Goal: Information Seeking & Learning: Learn about a topic

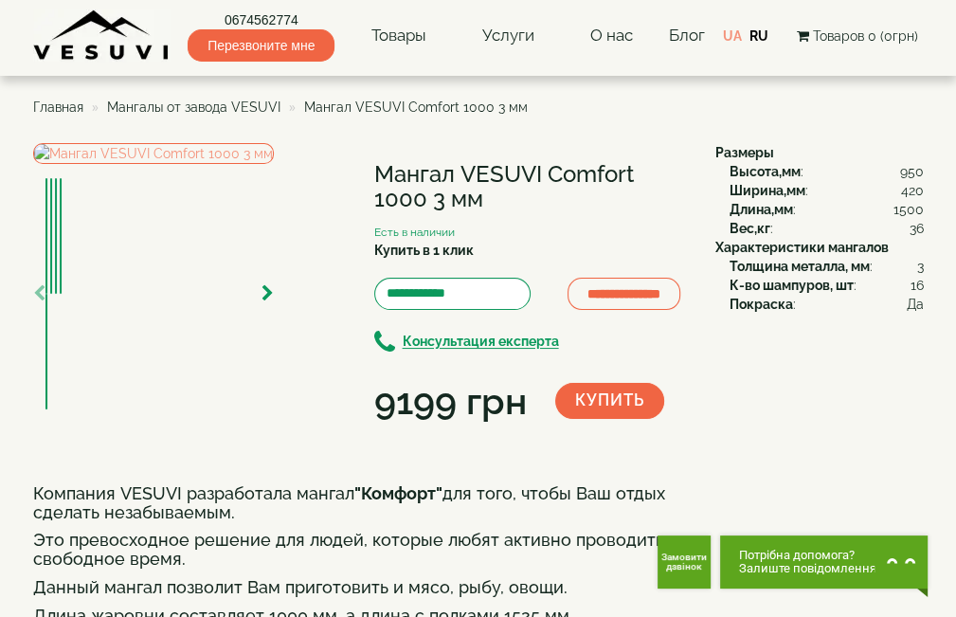
click at [51, 104] on span "Главная" at bounding box center [58, 106] width 50 height 15
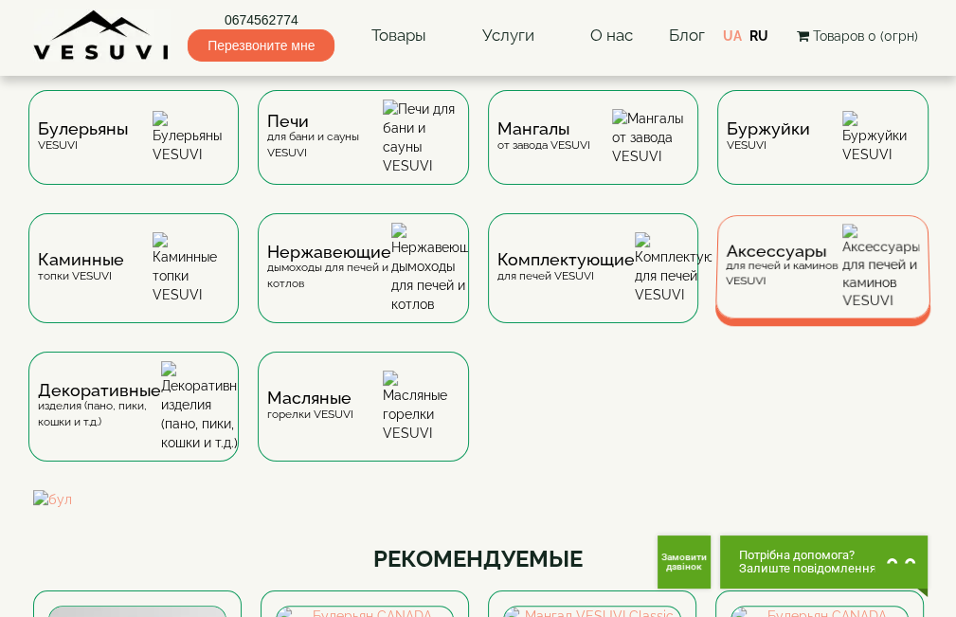
click at [774, 271] on div "Аксессуары для печей и каминов VESUVI" at bounding box center [783, 266] width 116 height 45
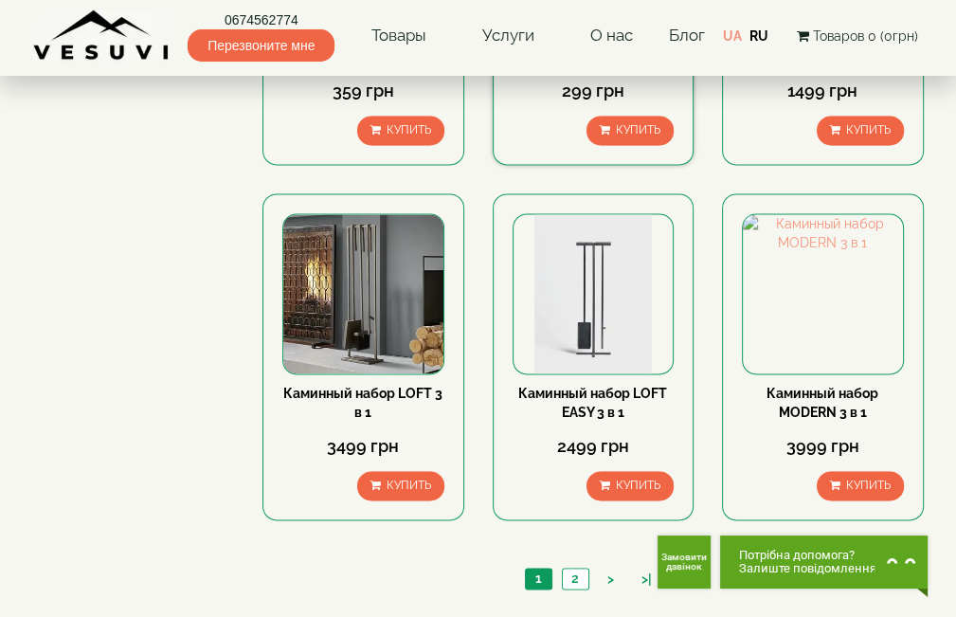
scroll to position [1799, 0]
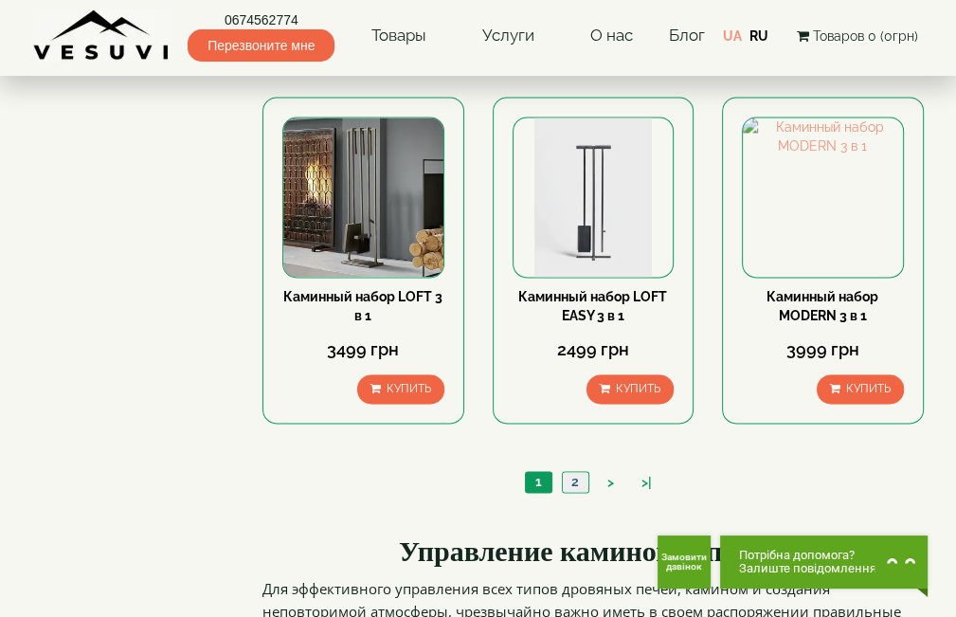
click at [574, 472] on link "2" at bounding box center [575, 482] width 27 height 20
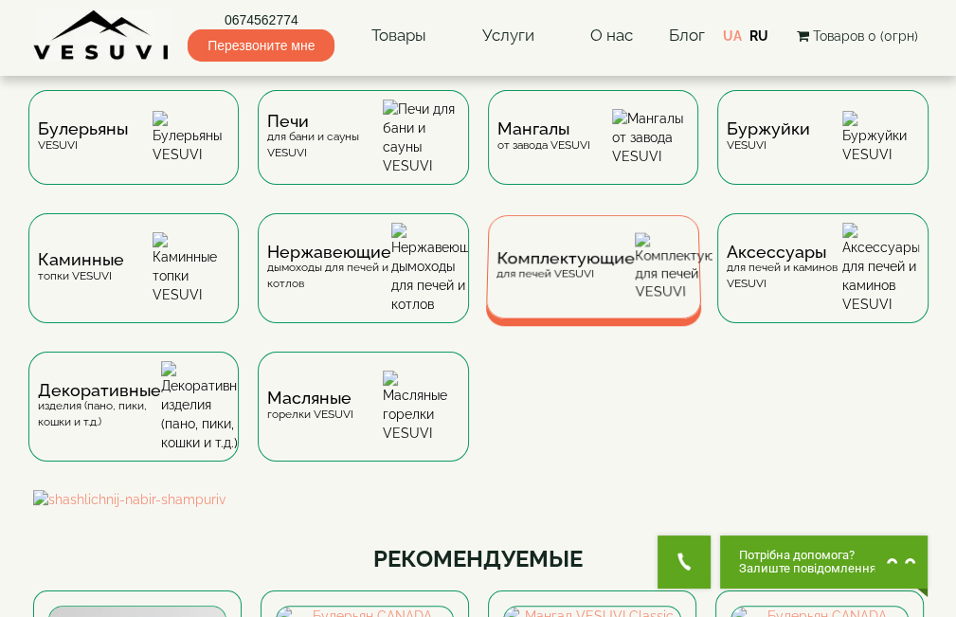
click at [562, 272] on div "Комплектующие для печей VESUVI" at bounding box center [564, 266] width 139 height 29
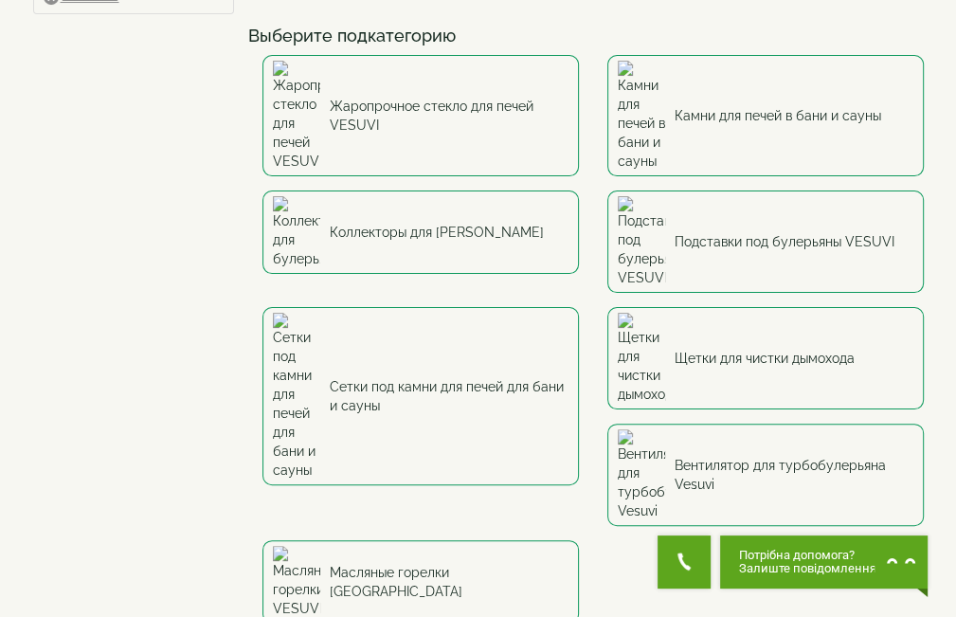
scroll to position [189, 0]
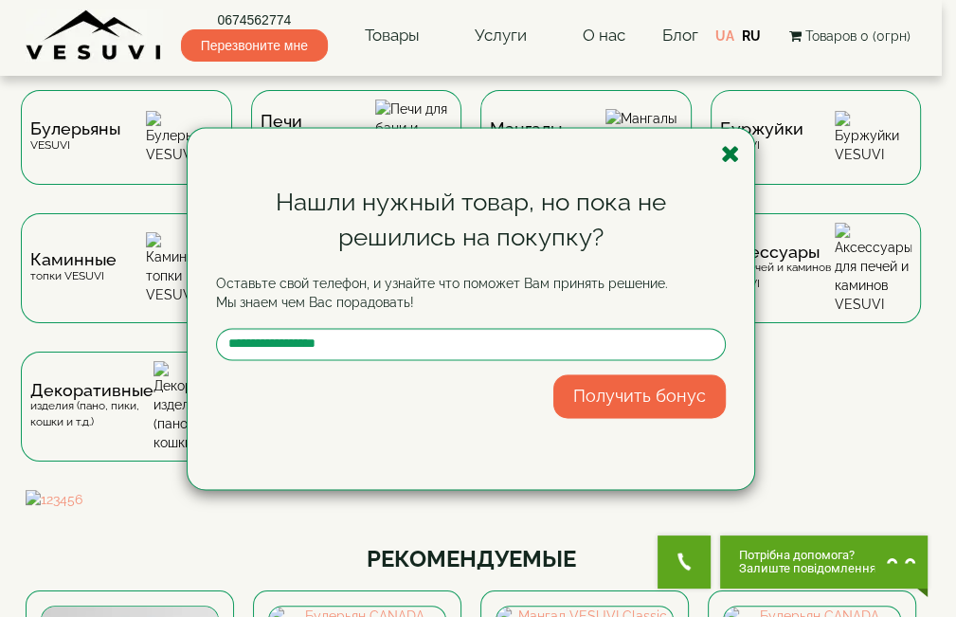
click at [729, 153] on icon "button" at bounding box center [730, 154] width 19 height 24
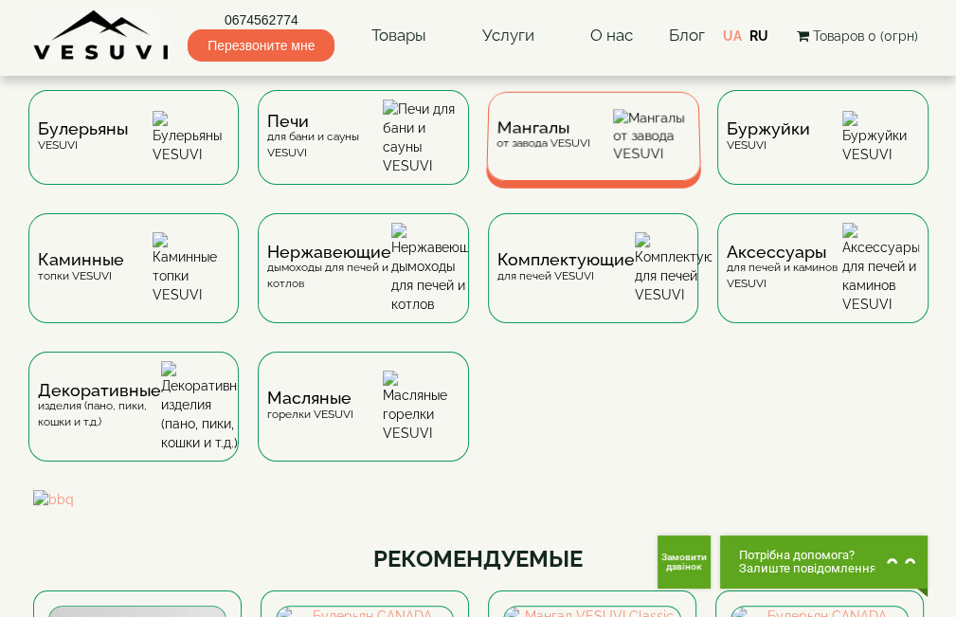
click at [576, 151] on div "Мангалы от завода VESUVI" at bounding box center [593, 136] width 214 height 89
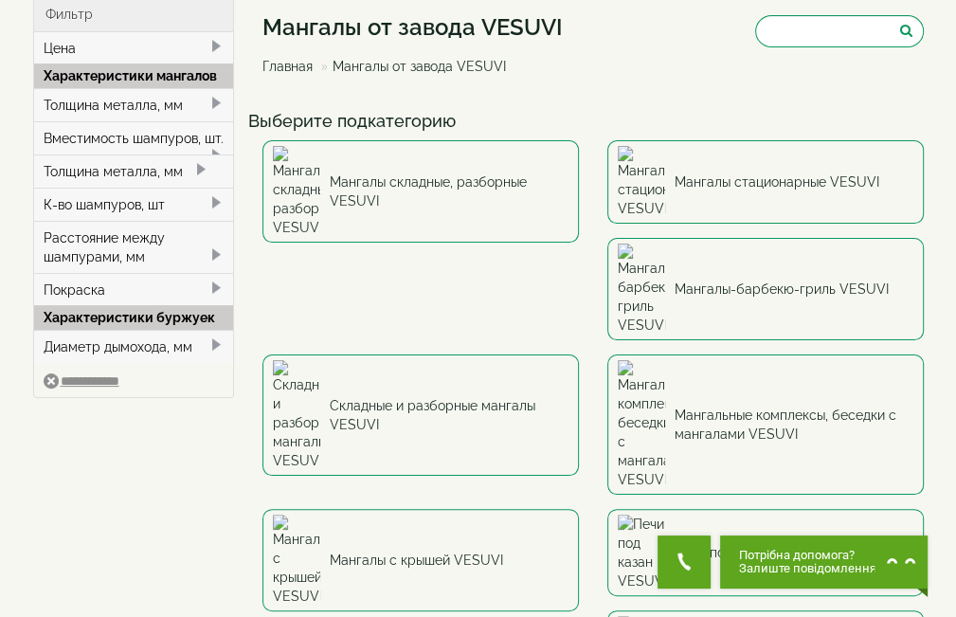
scroll to position [95, 0]
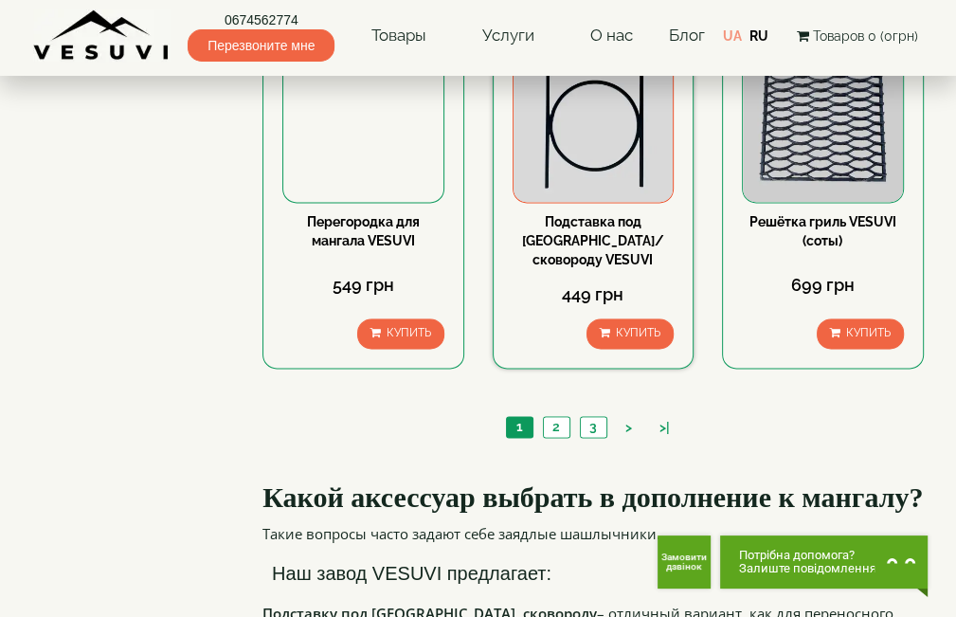
scroll to position [1894, 0]
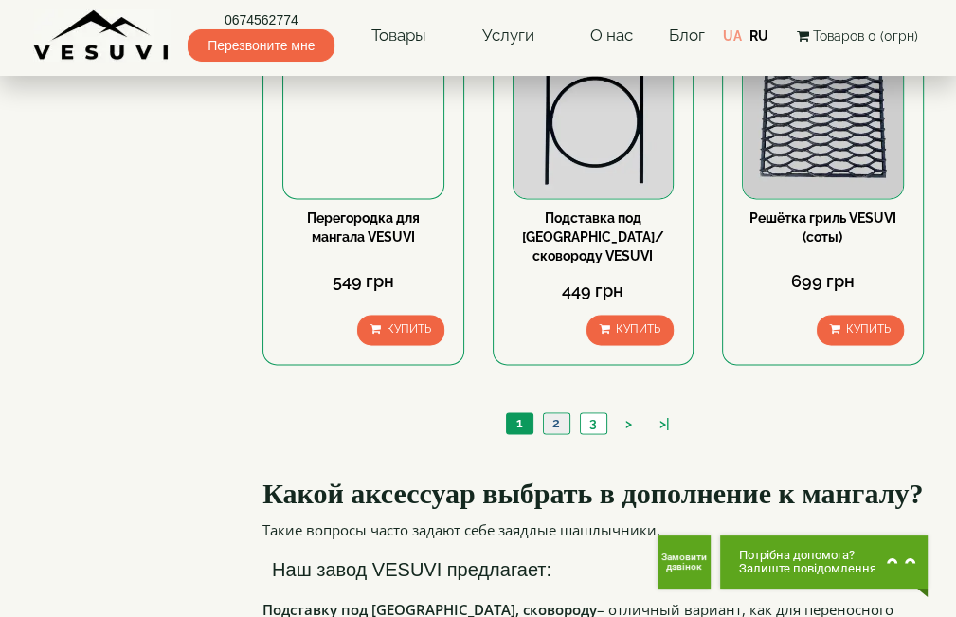
click at [556, 413] on link "2" at bounding box center [556, 423] width 27 height 20
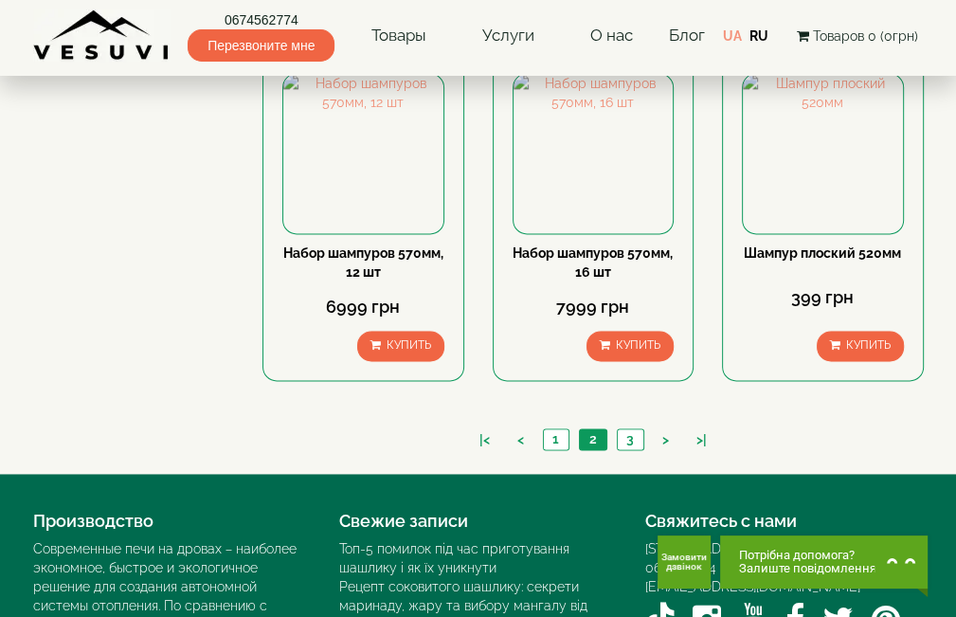
scroll to position [1705, 0]
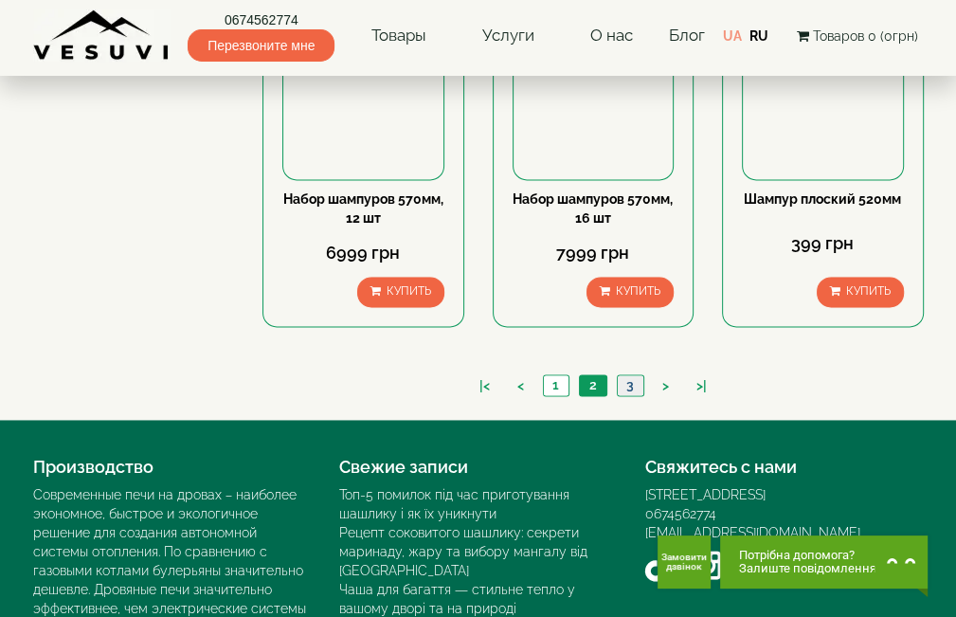
click at [633, 375] on link "3" at bounding box center [630, 385] width 27 height 20
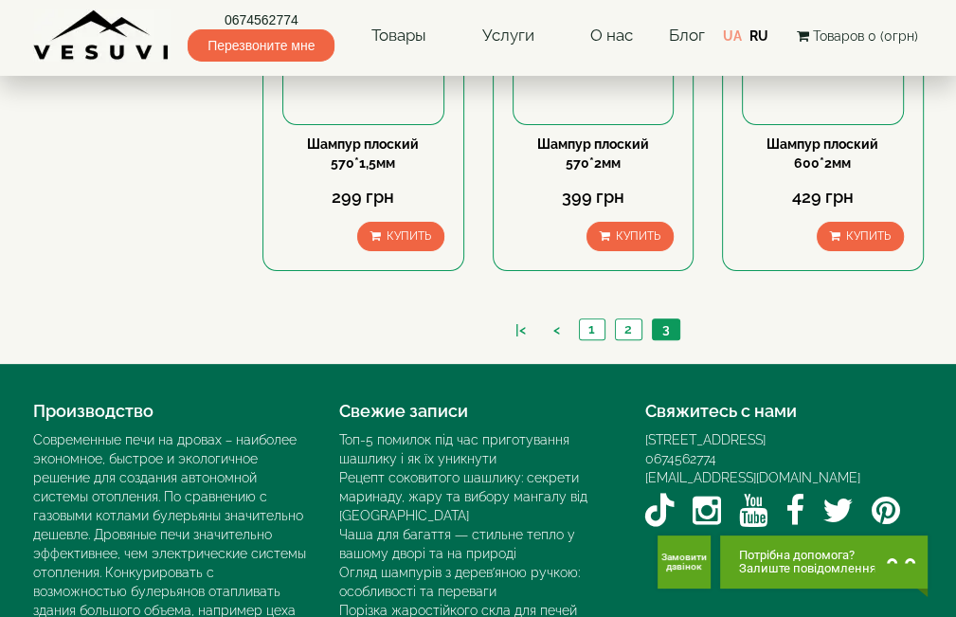
scroll to position [379, 0]
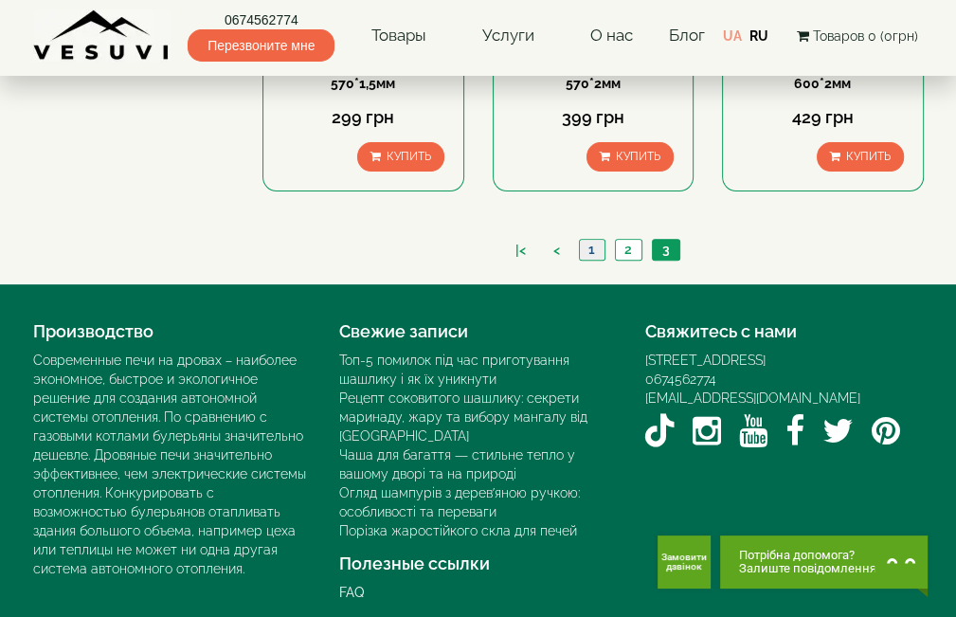
click at [597, 249] on link "1" at bounding box center [592, 250] width 26 height 20
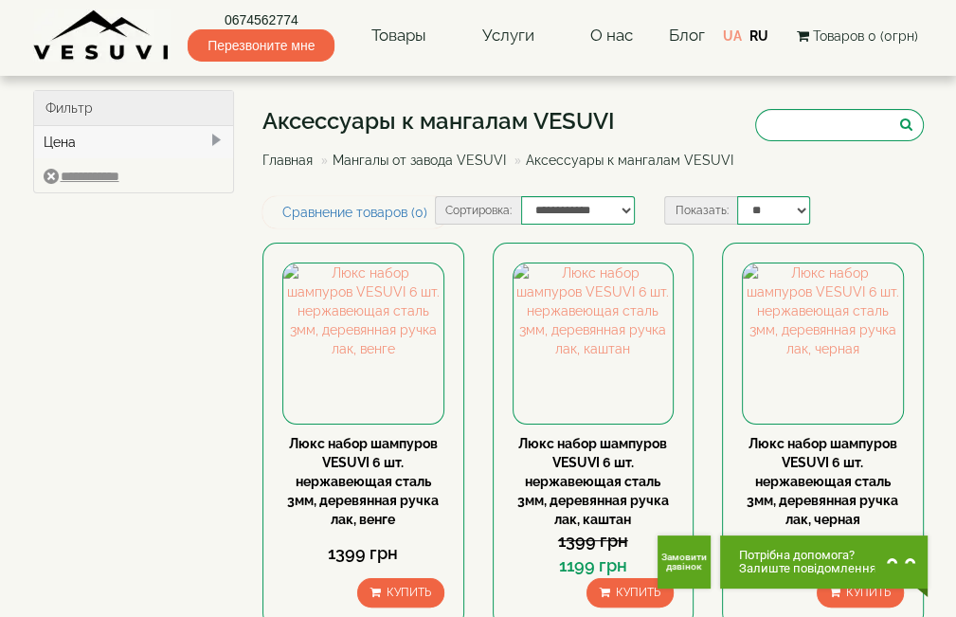
click at [467, 156] on link "Мангалы от завода VESUVI" at bounding box center [418, 159] width 173 height 15
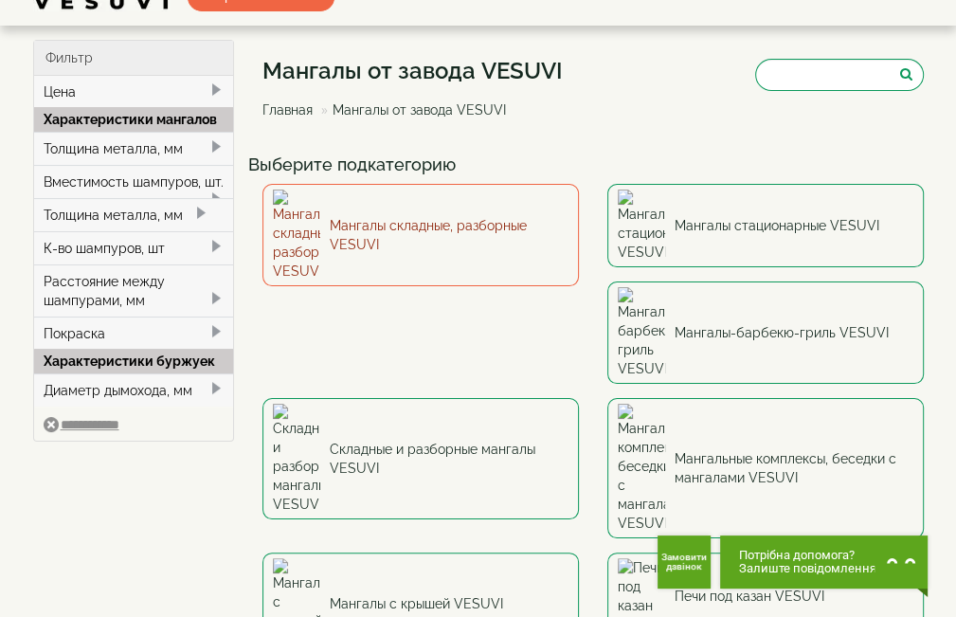
scroll to position [95, 0]
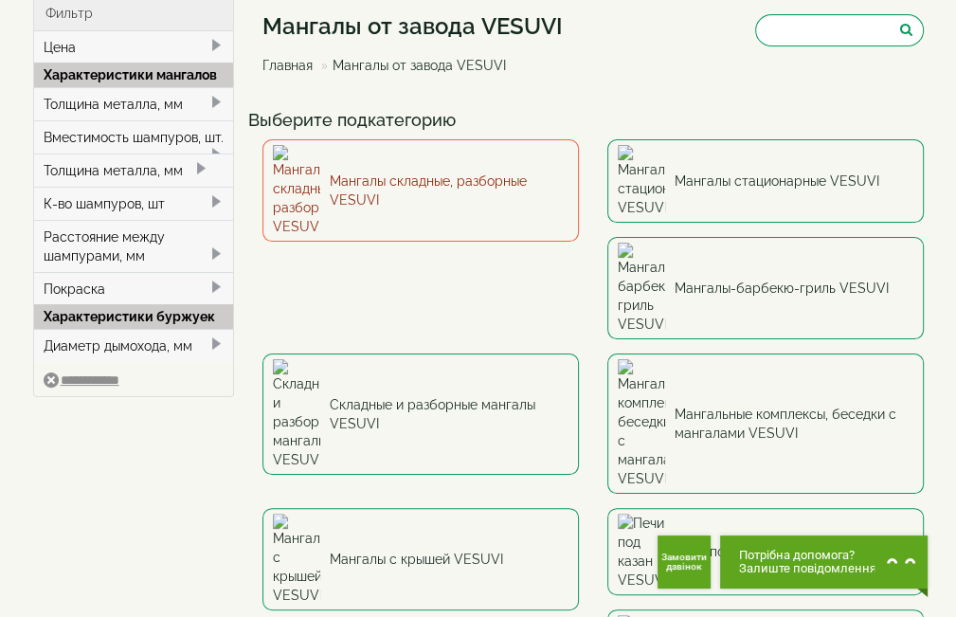
click at [363, 158] on link "Мангалы складные, разборные VESUVI" at bounding box center [420, 190] width 316 height 102
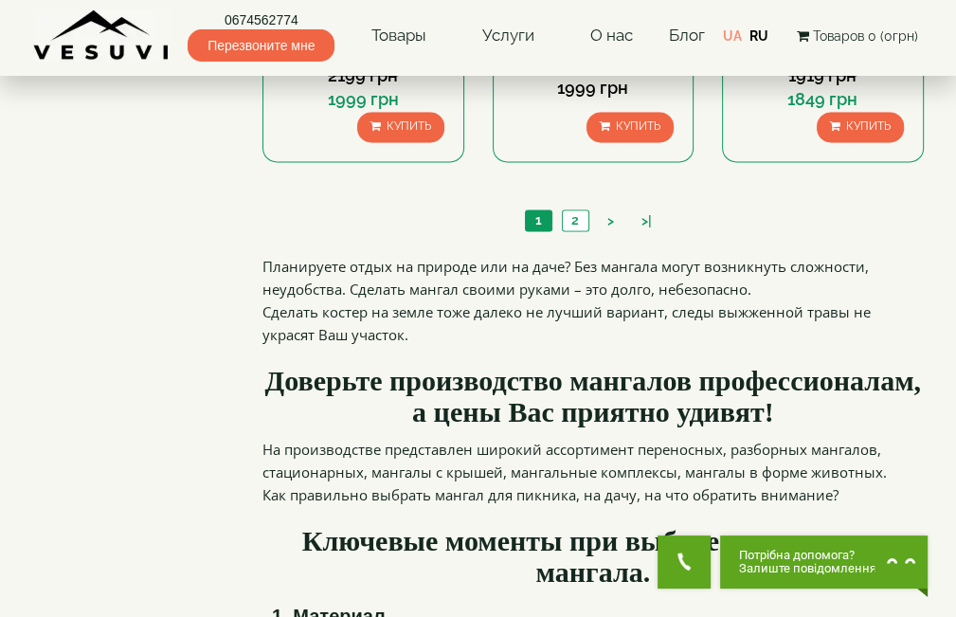
scroll to position [1894, 0]
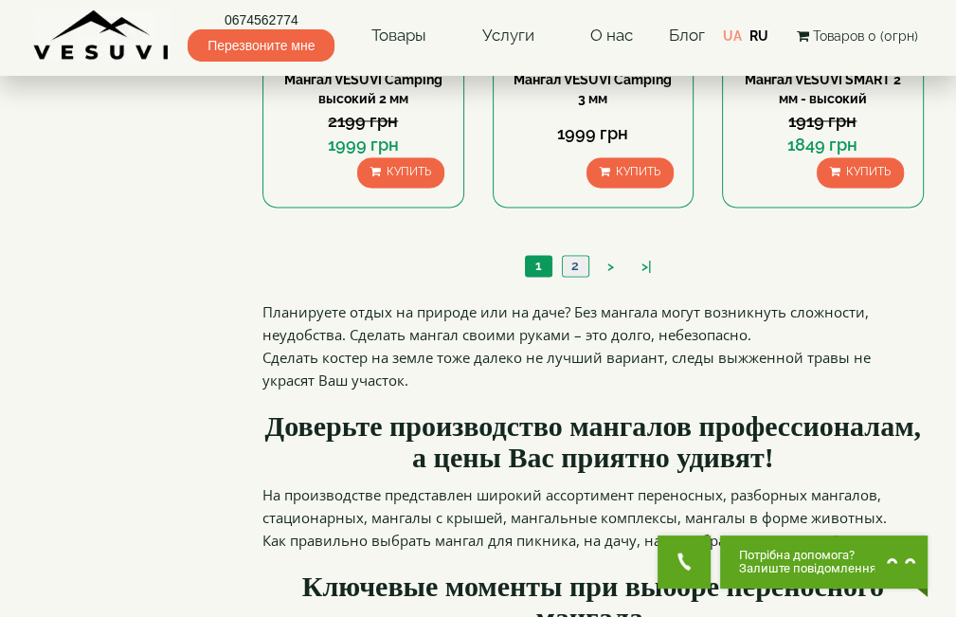
click at [574, 264] on link "2" at bounding box center [575, 266] width 27 height 20
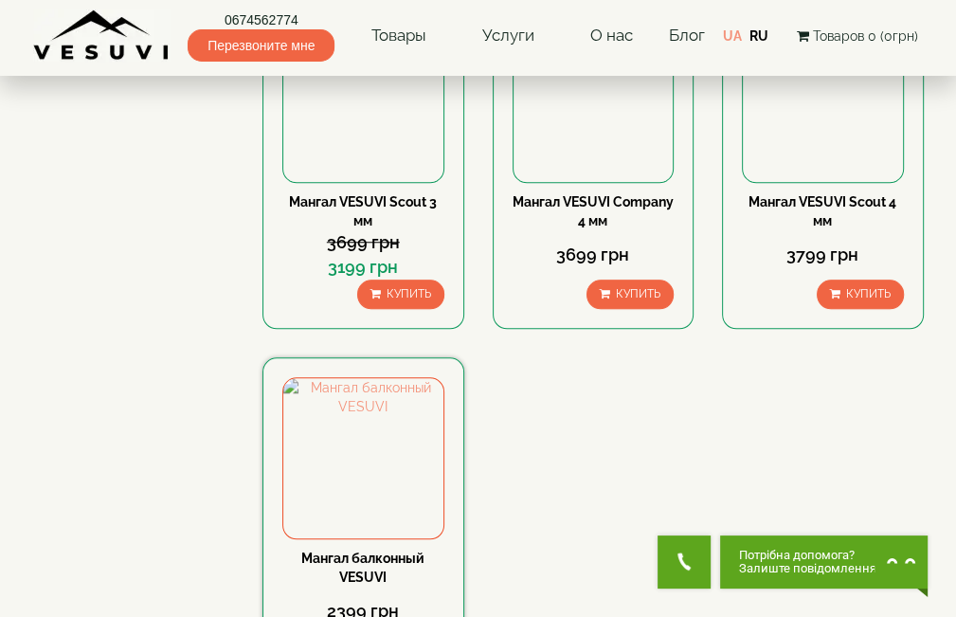
scroll to position [947, 0]
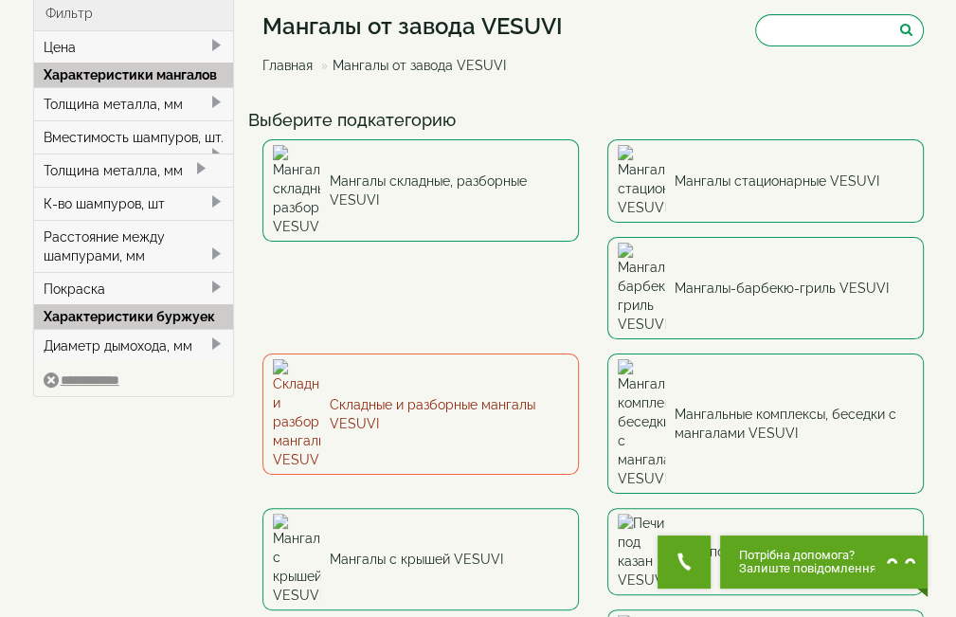
click at [579, 353] on link "Складные и разборные мангалы VESUVI" at bounding box center [420, 413] width 316 height 121
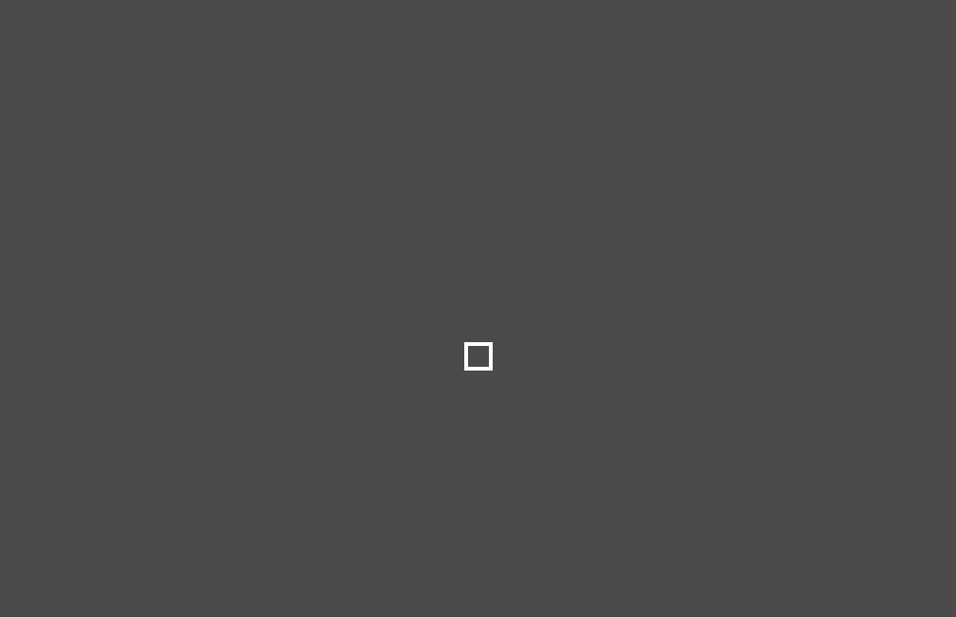
select select
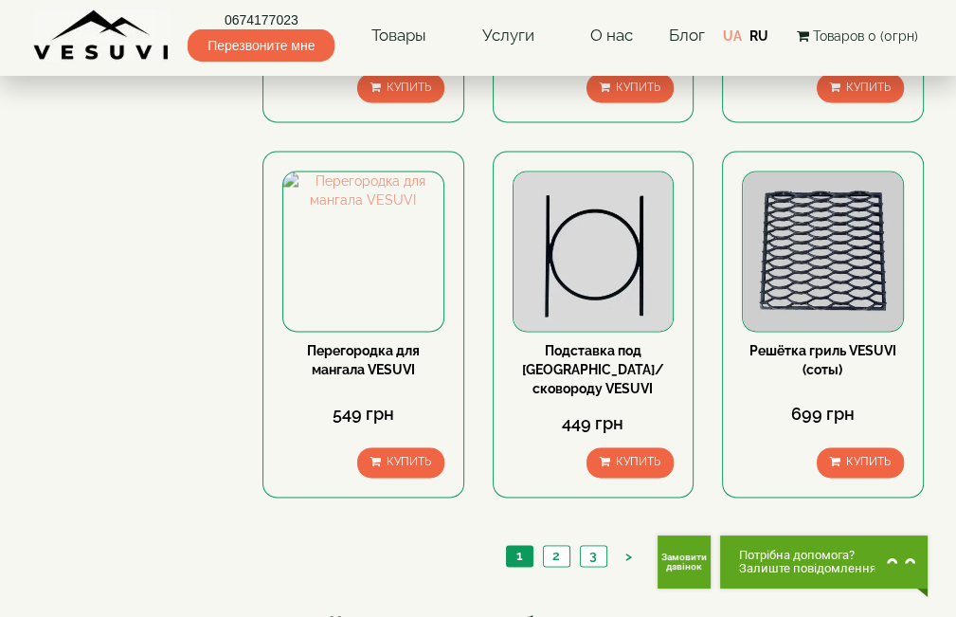
scroll to position [1799, 0]
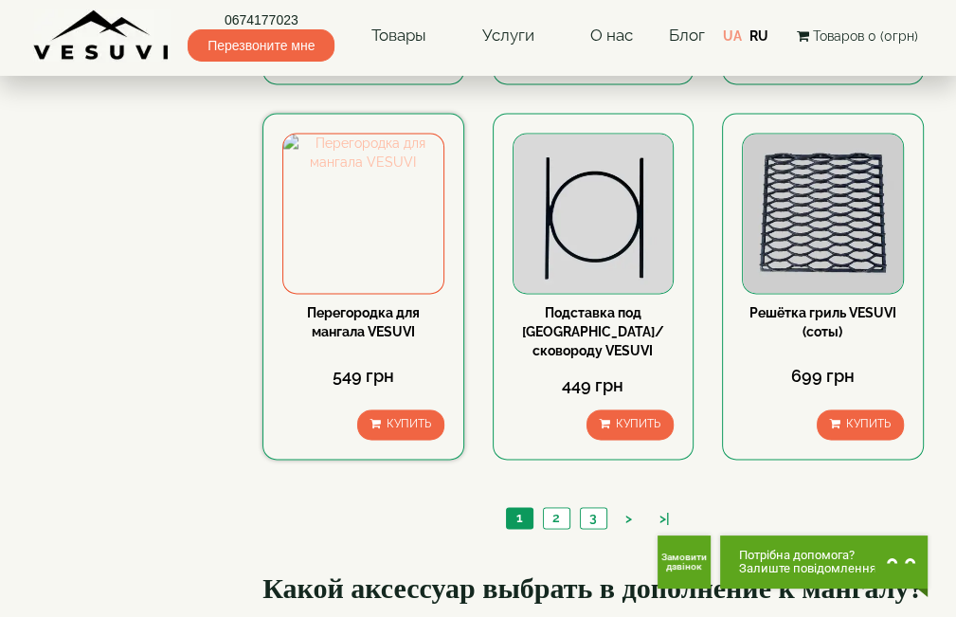
click at [332, 226] on img at bounding box center [363, 214] width 160 height 160
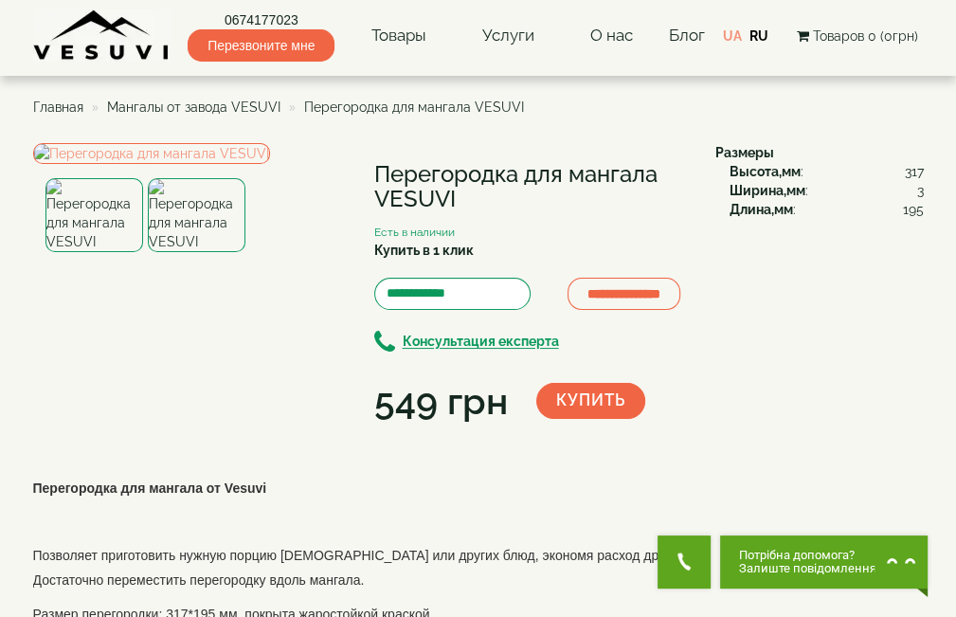
click at [210, 252] on img at bounding box center [197, 215] width 98 height 74
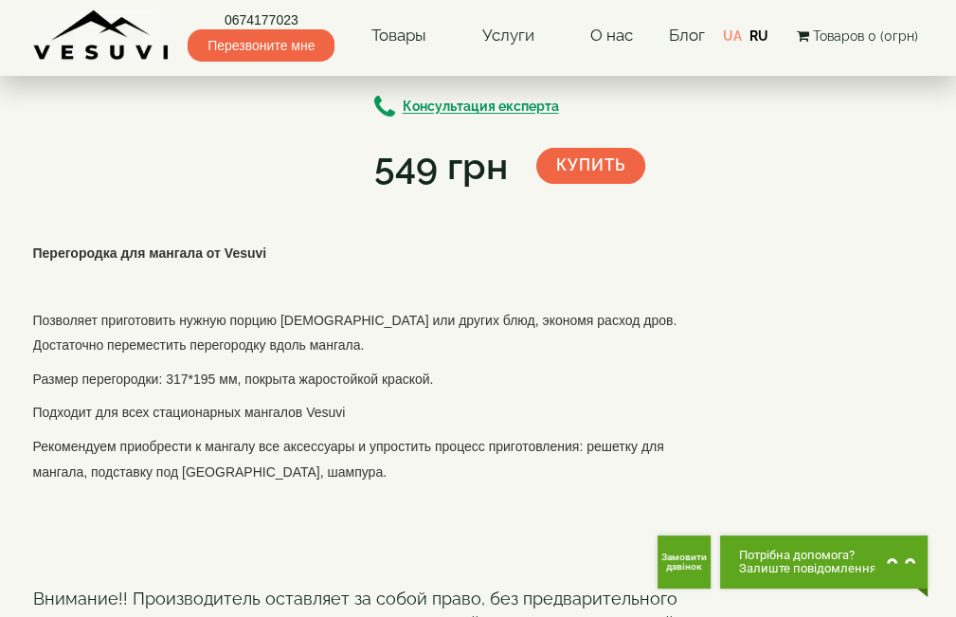
scroll to position [189, 0]
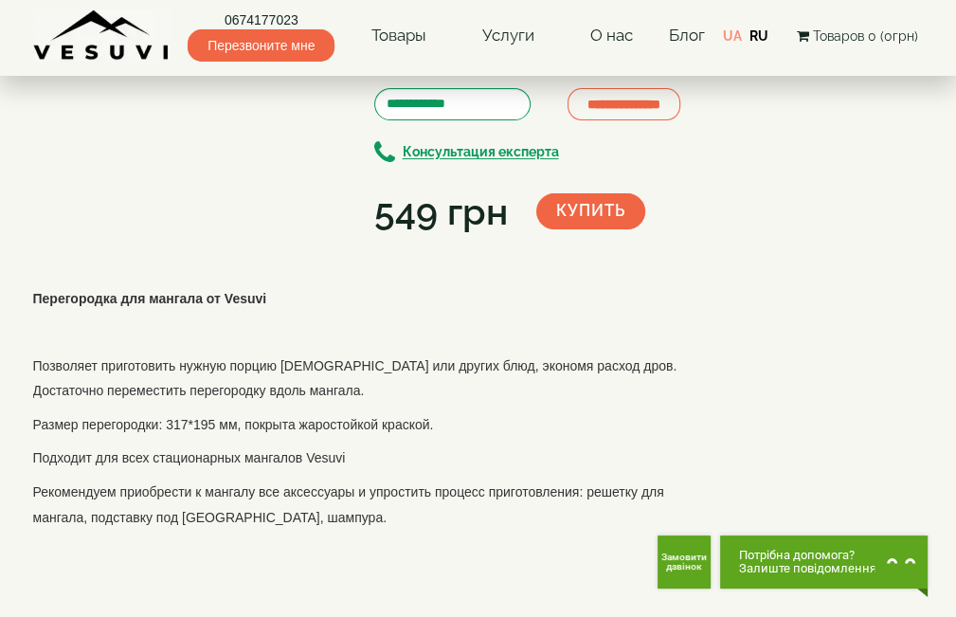
click at [193, 63] on img at bounding box center [197, 26] width 98 height 74
click at [183, 63] on img at bounding box center [197, 26] width 98 height 74
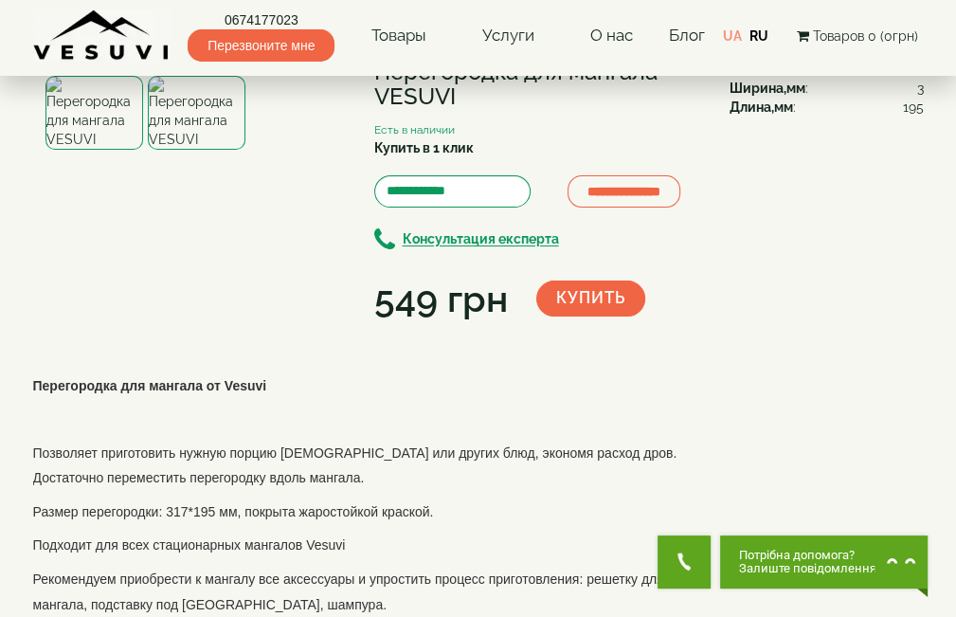
scroll to position [0, 0]
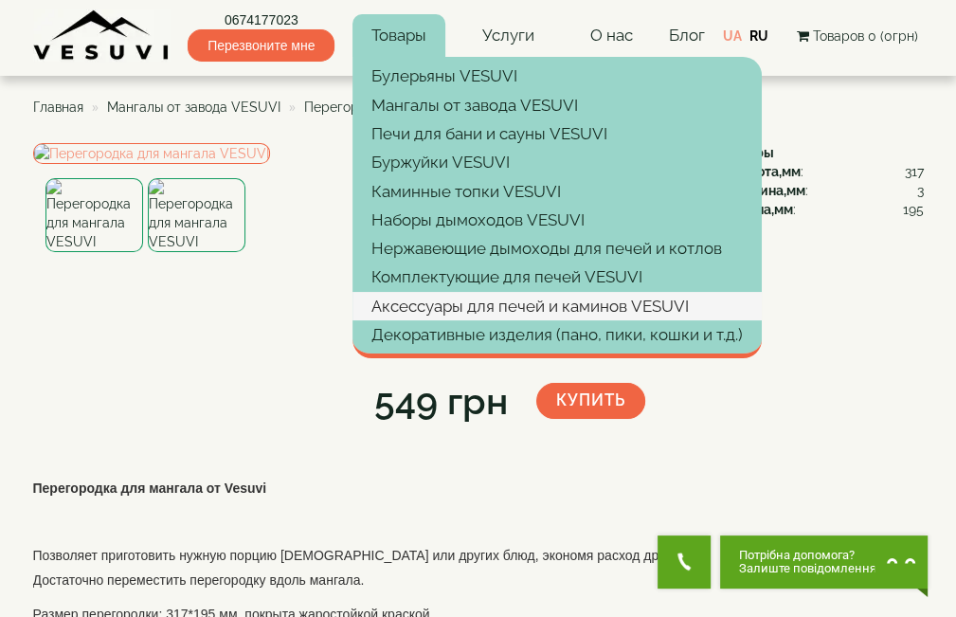
click at [485, 302] on link "Аксессуары для печей и каминов VESUVI" at bounding box center [556, 306] width 409 height 28
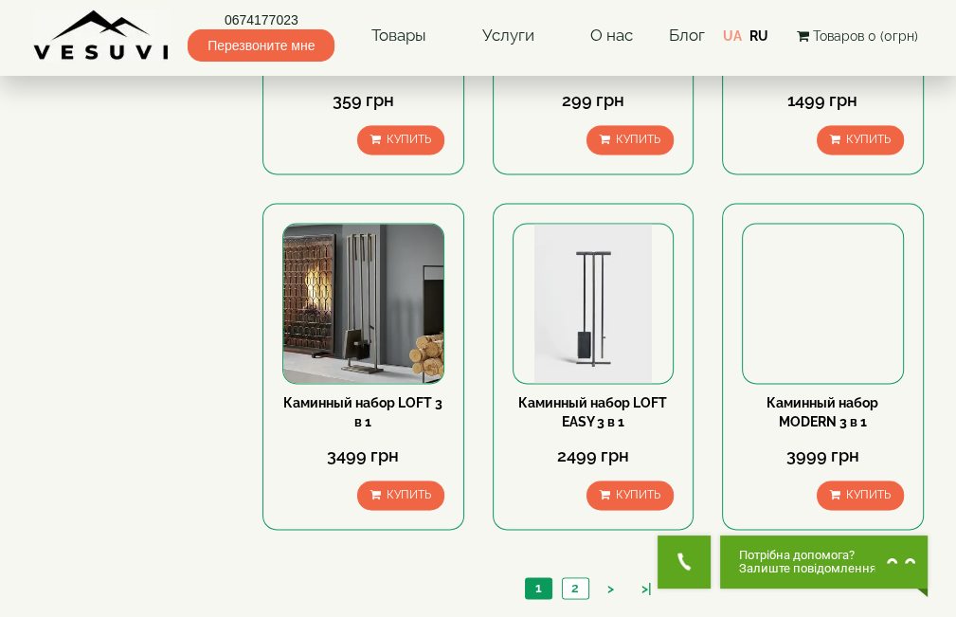
scroll to position [1705, 0]
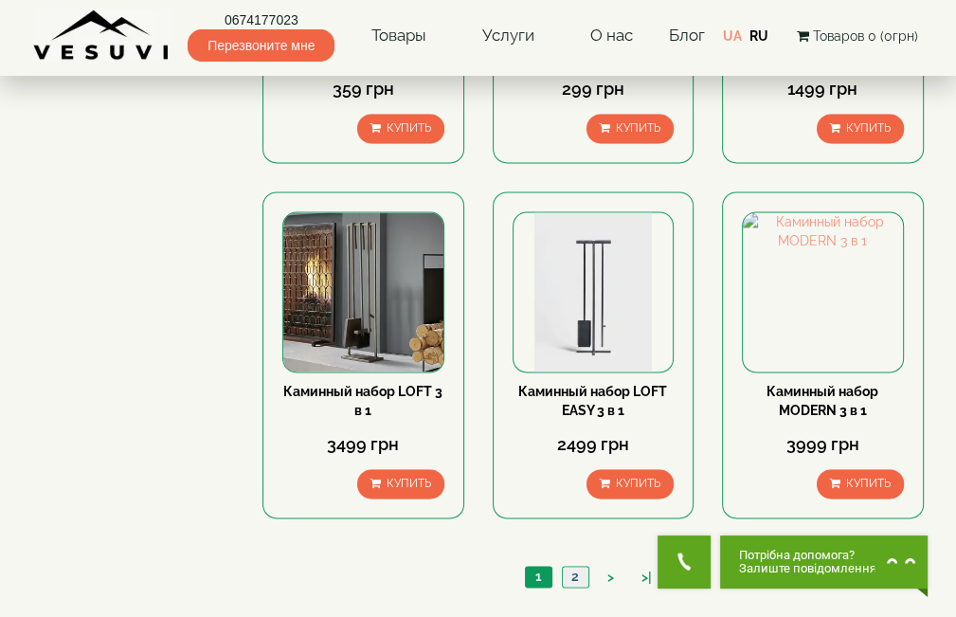
click at [575, 566] on link "2" at bounding box center [575, 576] width 27 height 20
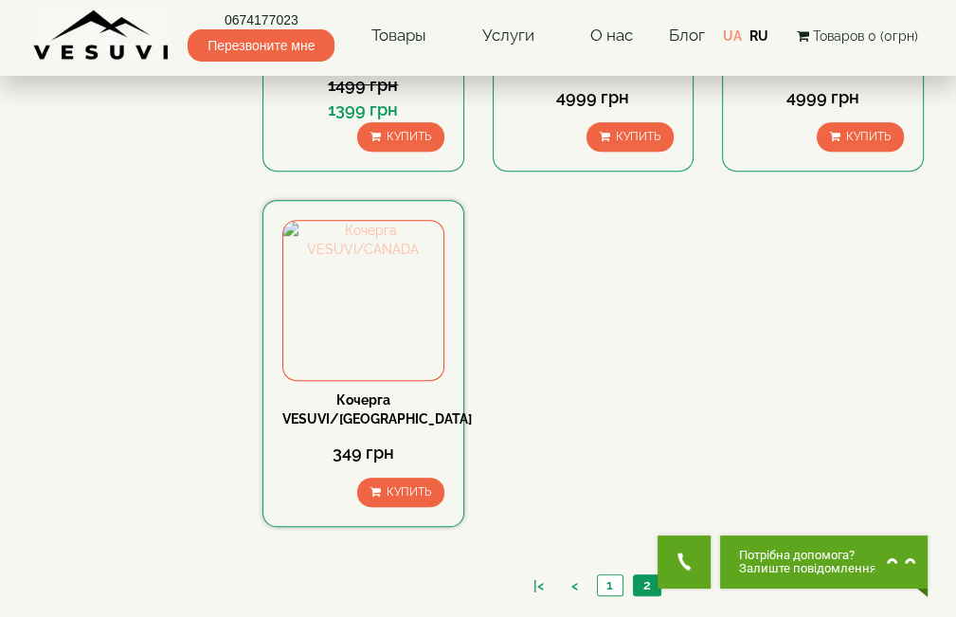
scroll to position [663, 0]
